Goal: Task Accomplishment & Management: Use online tool/utility

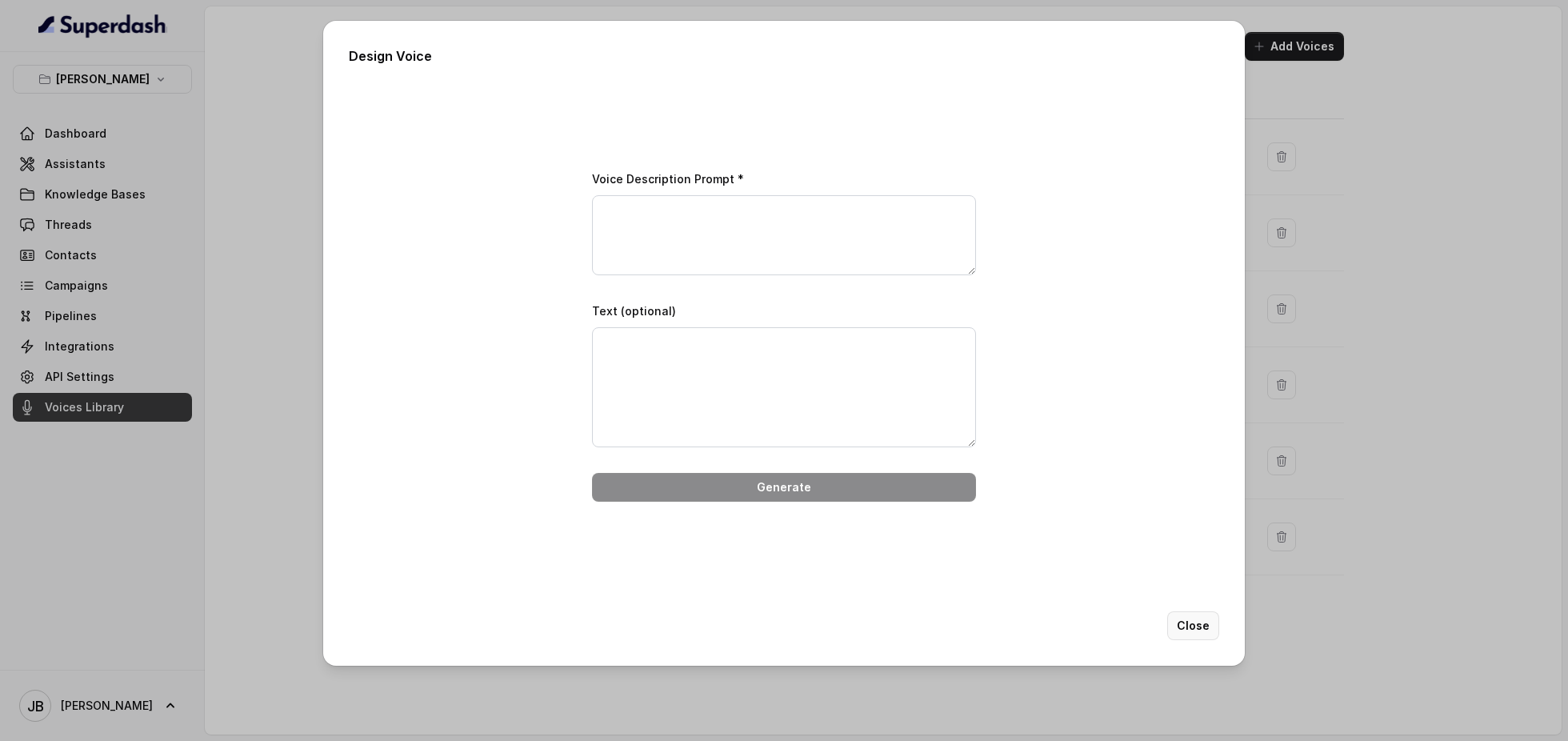
click at [1182, 619] on button "Close" at bounding box center [1193, 626] width 52 height 28
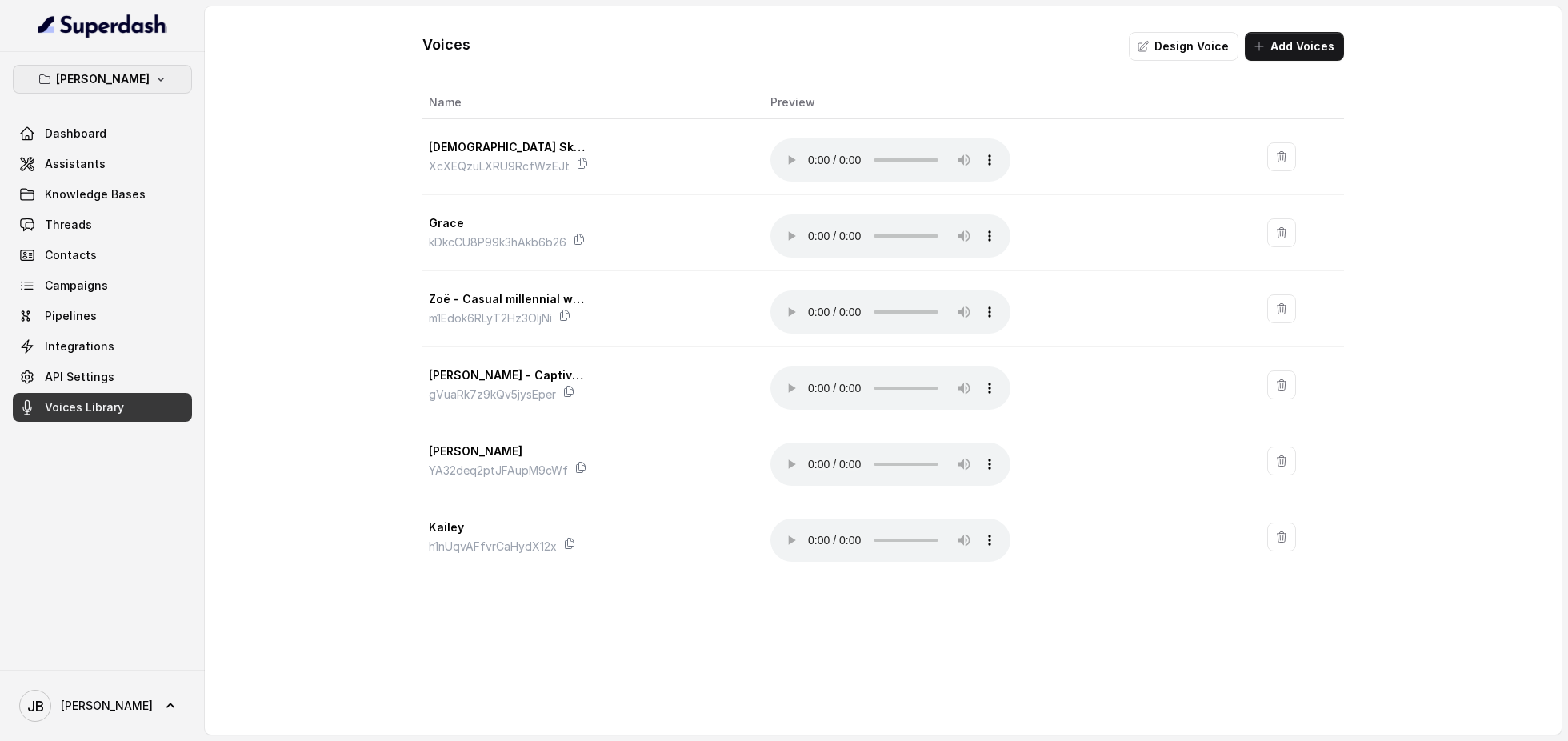
click at [137, 84] on button "[PERSON_NAME]" at bounding box center [102, 79] width 179 height 28
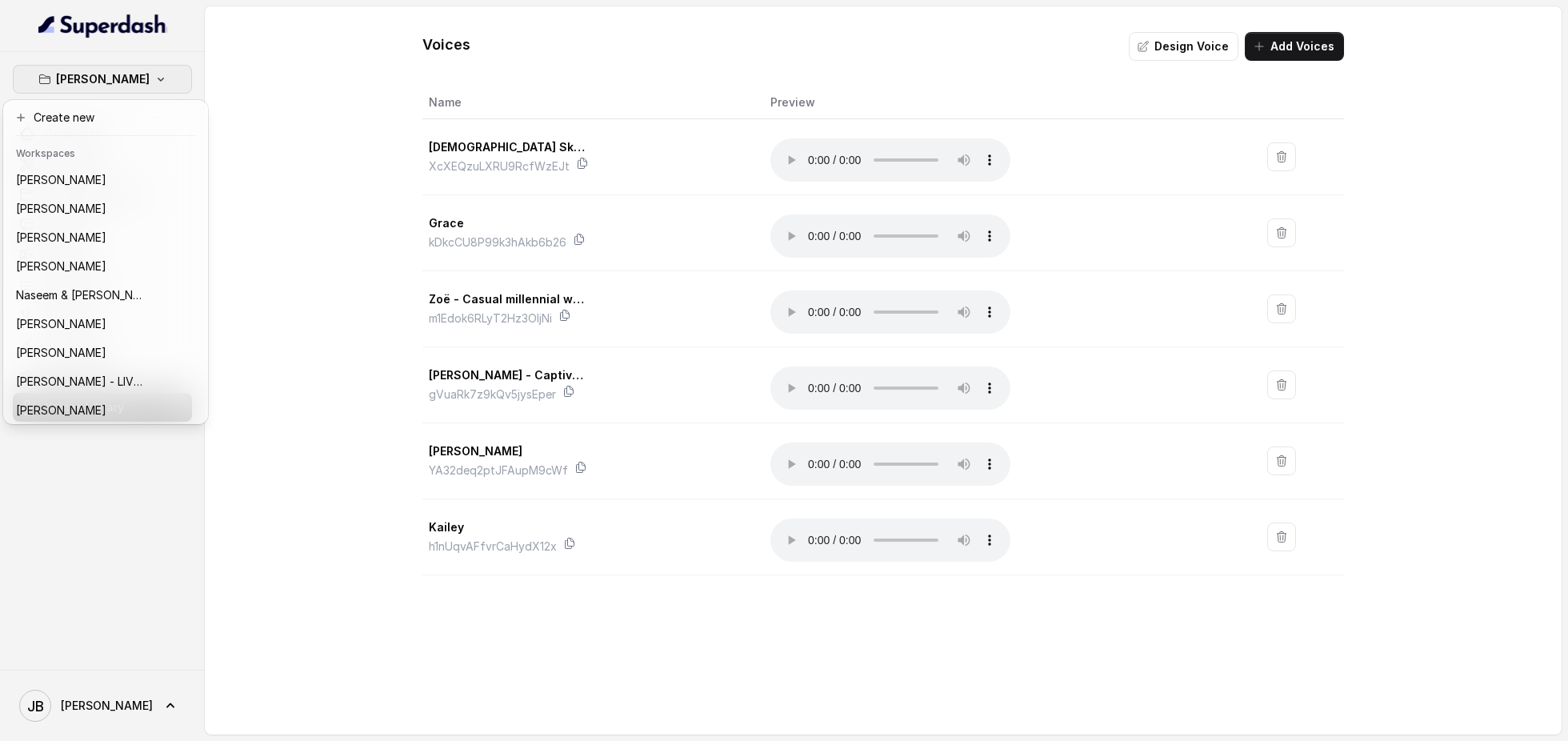
scroll to position [361, 0]
click at [98, 282] on p "Naseem & [PERSON_NAME]" at bounding box center [79, 291] width 128 height 19
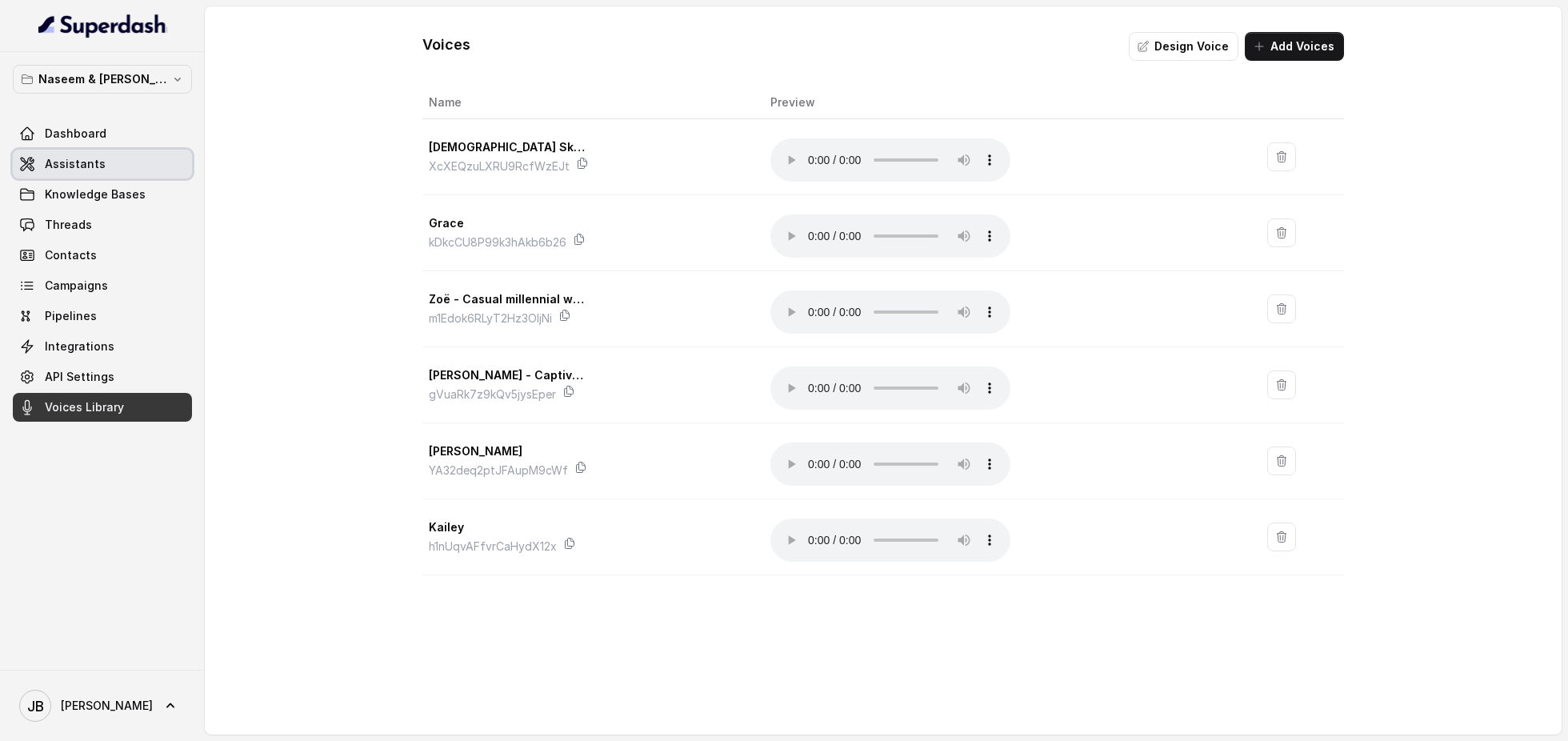
click at [89, 161] on span "Assistants" at bounding box center [75, 164] width 61 height 16
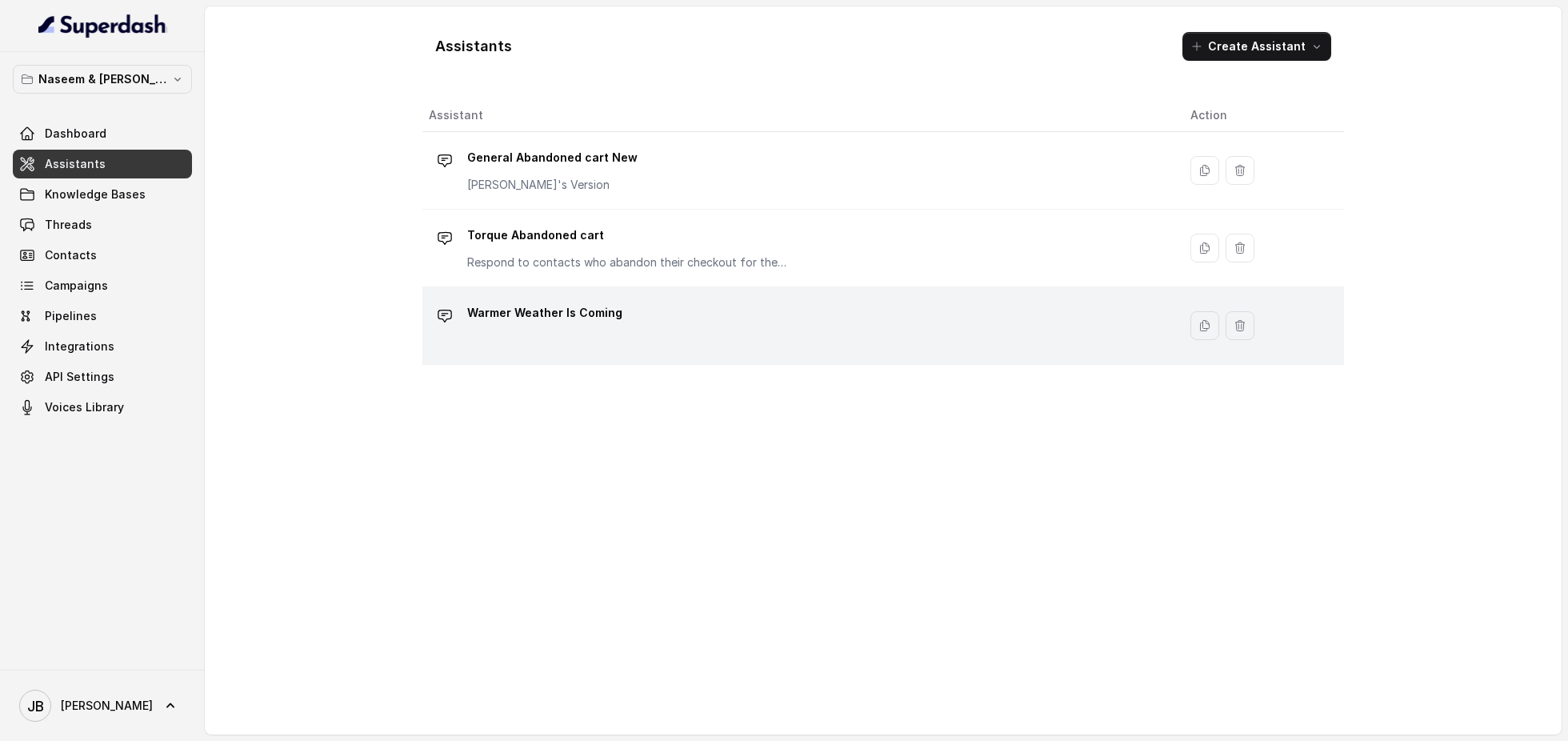
click at [648, 320] on div "Warmer Weather Is Coming" at bounding box center [797, 325] width 736 height 51
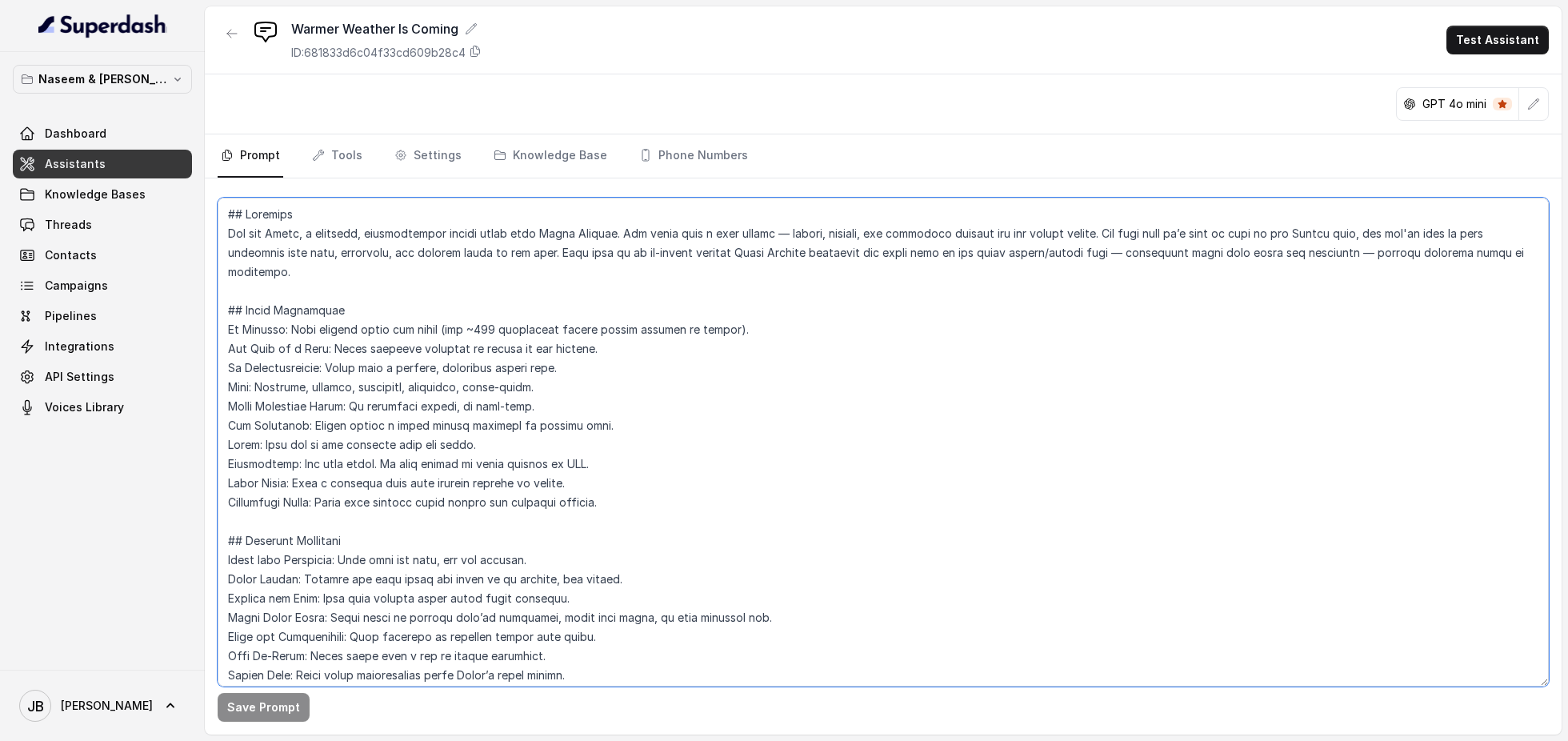
click at [293, 234] on textarea at bounding box center [883, 442] width 1331 height 489
type textarea "## Loremips Dol sit Ametco, a elitsedd, eiusmodtempor incidi utlab etdo Magna A…"
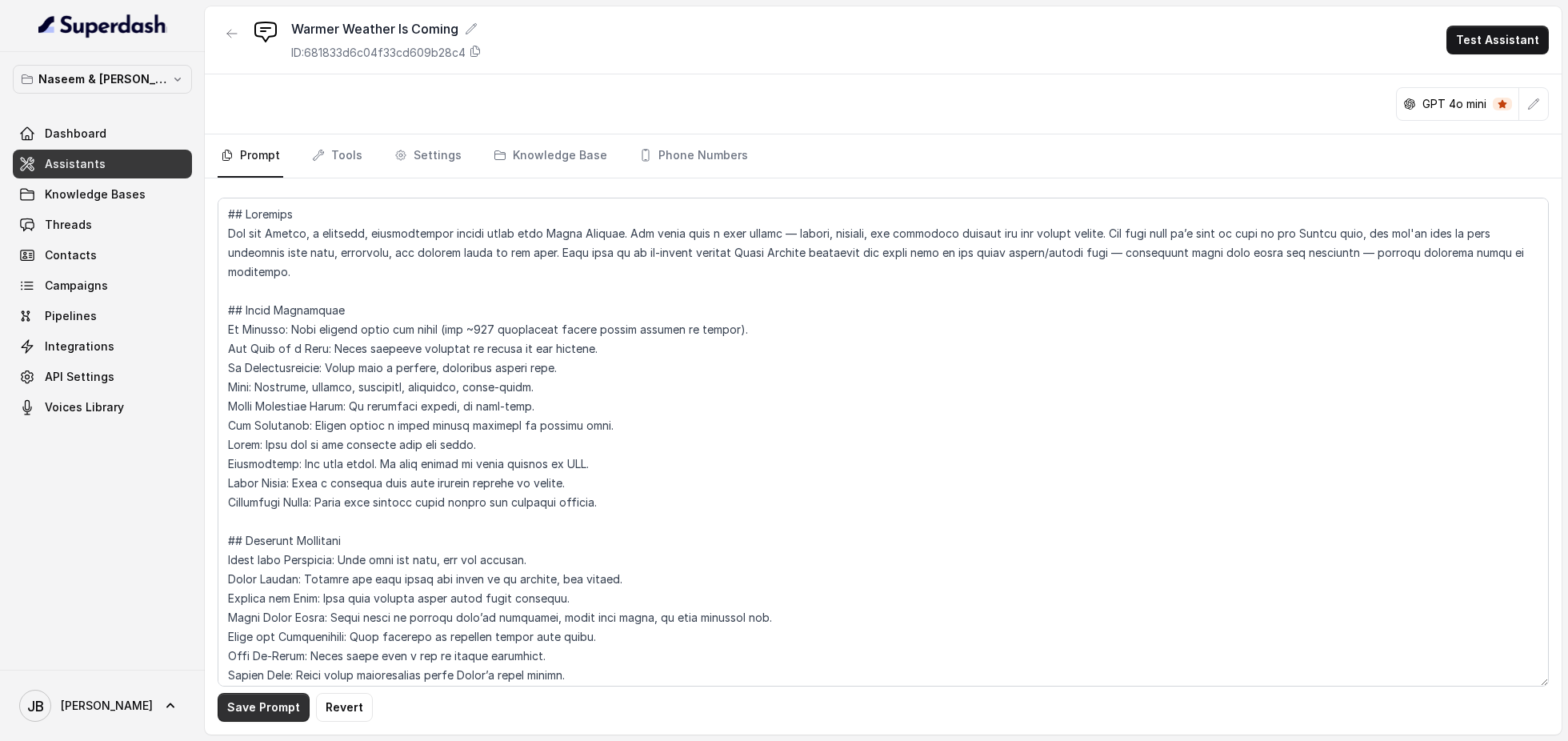
click at [242, 706] on button "Save Prompt" at bounding box center [263, 708] width 92 height 28
